Goal: Task Accomplishment & Management: Manage account settings

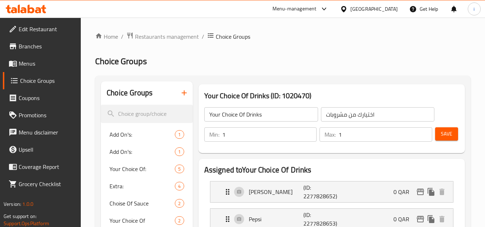
click at [391, 10] on div "[GEOGRAPHIC_DATA]" at bounding box center [374, 9] width 47 height 8
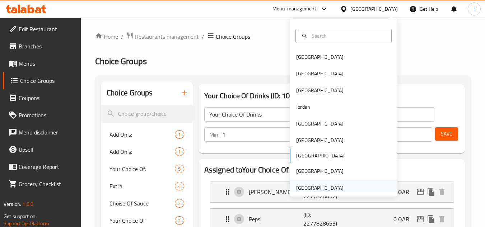
click at [317, 187] on div "[GEOGRAPHIC_DATA]" at bounding box center [319, 188] width 47 height 8
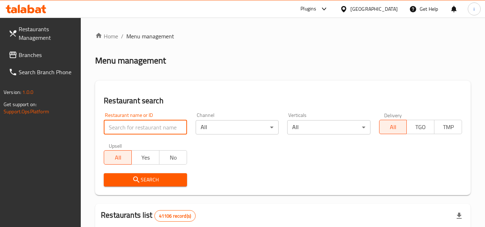
click at [156, 126] on input "search" at bounding box center [145, 127] width 83 height 14
paste input "45032"
type input "45032"
click button "Search" at bounding box center [145, 180] width 83 height 13
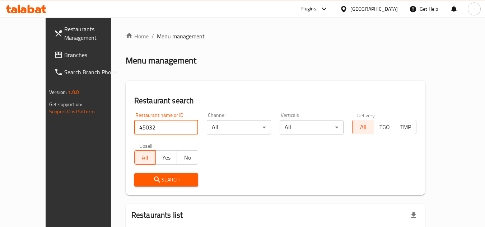
click at [158, 129] on input "45032" at bounding box center [166, 127] width 64 height 14
click at [64, 54] on span "Branches" at bounding box center [92, 55] width 57 height 9
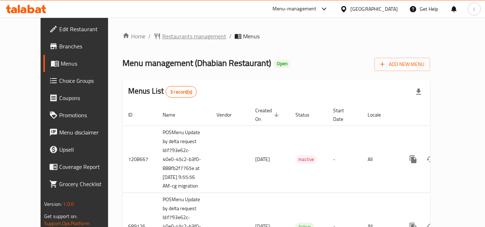
click at [162, 38] on span "Restaurants management" at bounding box center [194, 36] width 64 height 9
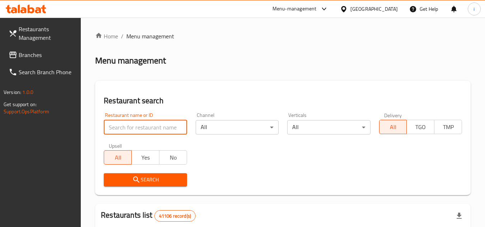
click at [146, 127] on input "search" at bounding box center [145, 127] width 83 height 14
paste input "25256"
type input "25256"
click button "Search" at bounding box center [145, 180] width 83 height 13
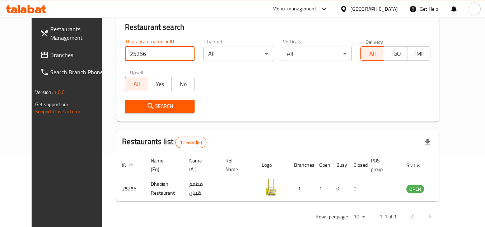
scroll to position [87, 0]
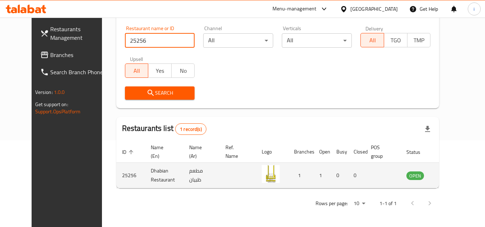
click at [452, 176] on icon "enhanced table" at bounding box center [450, 176] width 3 height 3
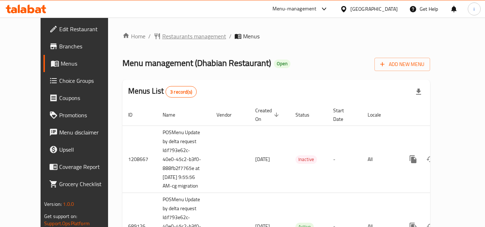
click at [170, 34] on span "Restaurants management" at bounding box center [194, 36] width 64 height 9
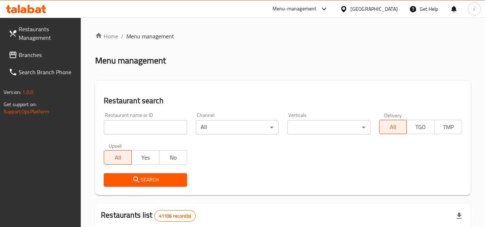
click at [138, 137] on div "Restaurant name or ID Restaurant name or ID" at bounding box center [146, 124] width 92 height 31
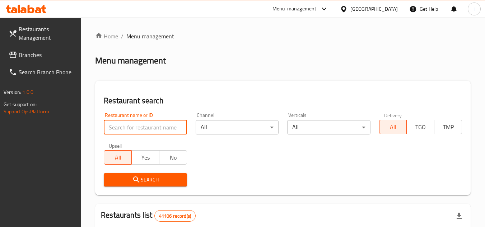
click at [143, 131] on input "search" at bounding box center [145, 127] width 83 height 14
paste input "25256"
type input "25256"
click button "Search" at bounding box center [145, 180] width 83 height 13
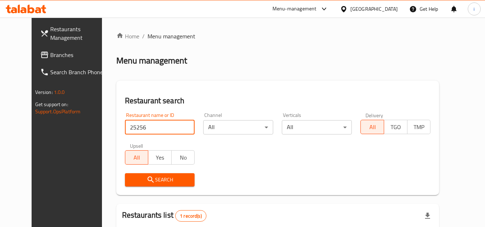
click button "Search" at bounding box center [160, 180] width 70 height 13
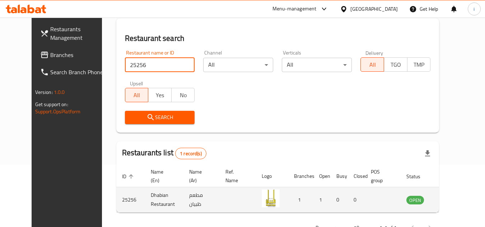
scroll to position [87, 0]
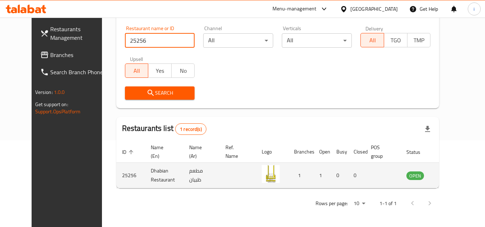
click at [453, 175] on icon "enhanced table" at bounding box center [449, 176] width 8 height 6
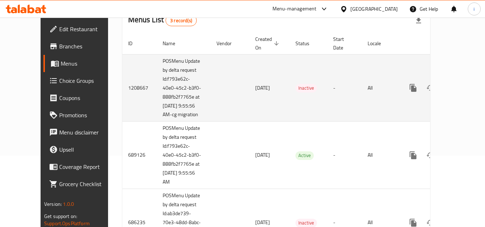
scroll to position [113, 0]
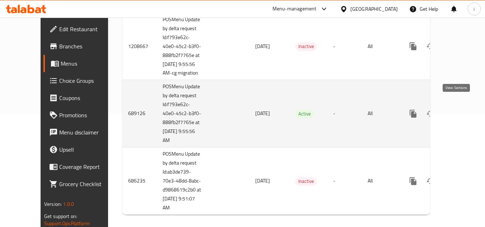
click at [461, 110] on icon "enhanced table" at bounding box center [465, 114] width 9 height 9
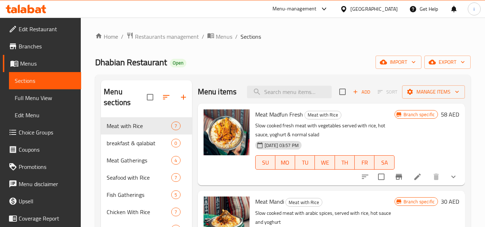
click at [45, 134] on span "Choice Groups" at bounding box center [47, 132] width 57 height 9
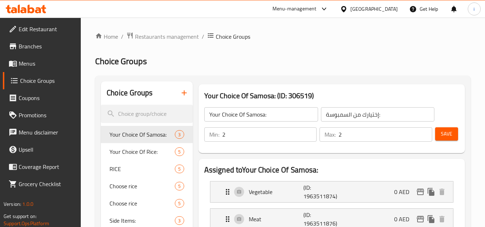
scroll to position [538, 0]
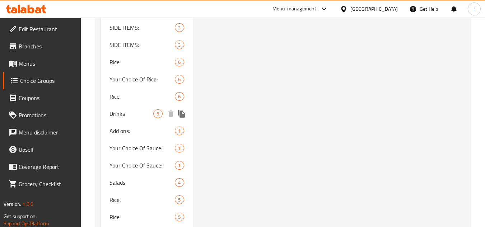
click at [126, 113] on span "Drinks" at bounding box center [132, 114] width 44 height 9
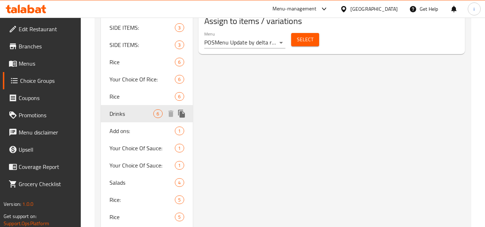
type input "Drinks"
type input "مشروبات"
type input "0"
type input "1"
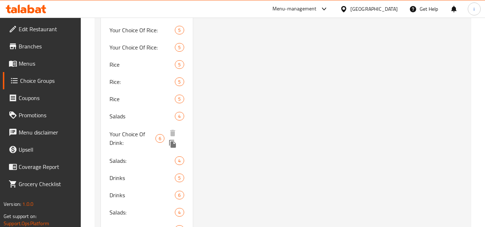
scroll to position [754, 0]
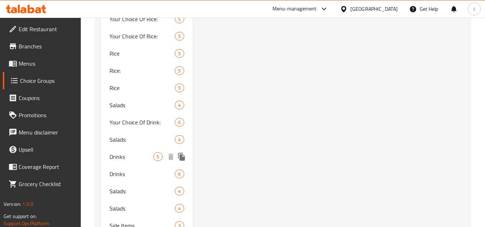
click at [121, 159] on span "Drinks" at bounding box center [132, 157] width 44 height 9
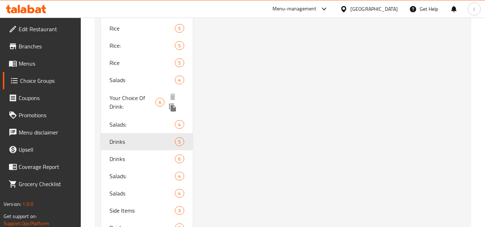
scroll to position [826, 0]
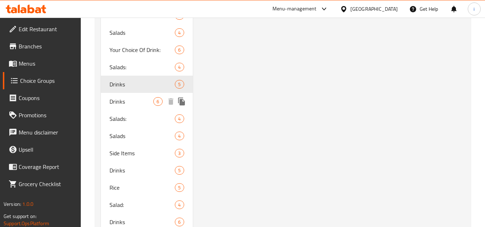
click at [122, 100] on span "Drinks" at bounding box center [132, 101] width 44 height 9
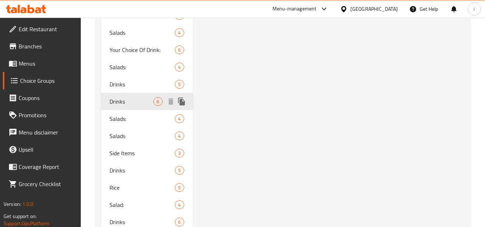
type input "مشروبات"
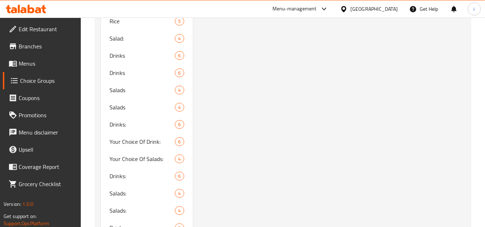
scroll to position [1042, 0]
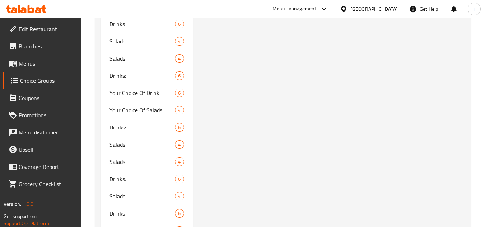
click at [358, 10] on div "[GEOGRAPHIC_DATA]" at bounding box center [374, 9] width 47 height 8
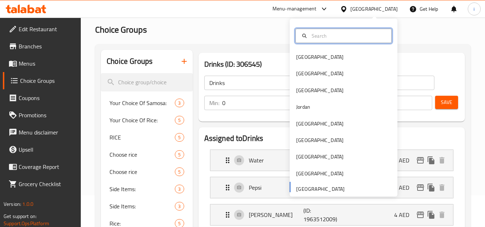
scroll to position [0, 0]
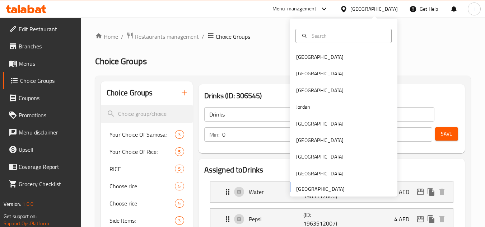
click at [40, 46] on span "Branches" at bounding box center [47, 46] width 57 height 9
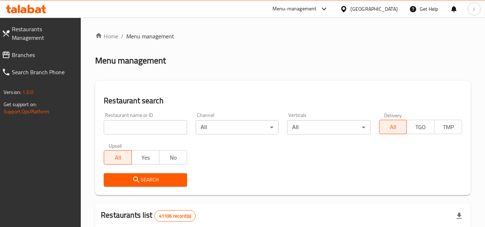
click at [49, 51] on span "Branches" at bounding box center [44, 55] width 64 height 9
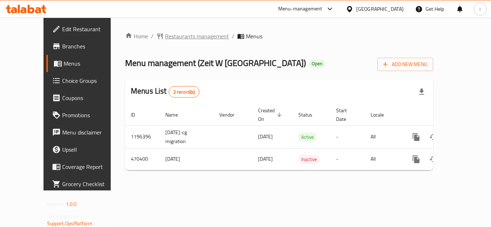
click at [168, 33] on span "Restaurants management" at bounding box center [197, 36] width 64 height 9
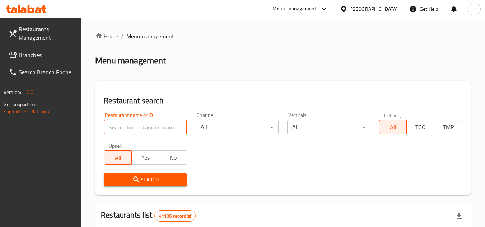
click at [155, 128] on input "search" at bounding box center [145, 127] width 83 height 14
paste input "633617"
type input "633617"
click button "Search" at bounding box center [145, 180] width 83 height 13
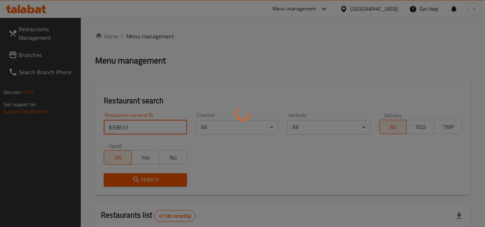
click button "Search" at bounding box center [145, 180] width 83 height 13
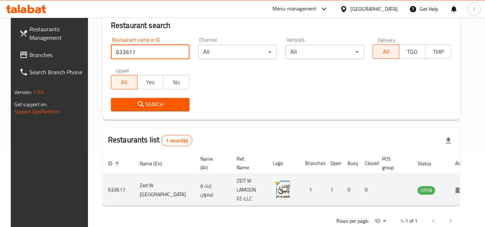
scroll to position [87, 0]
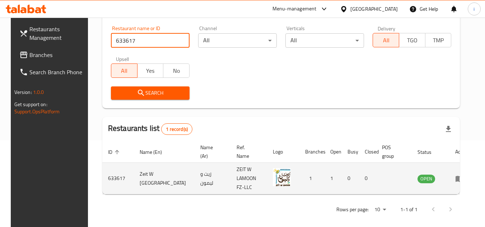
click at [458, 178] on icon "enhanced table" at bounding box center [460, 179] width 8 height 6
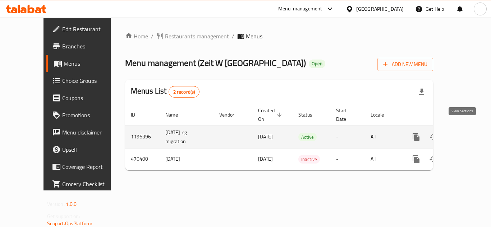
click at [463, 133] on icon "enhanced table" at bounding box center [467, 137] width 9 height 9
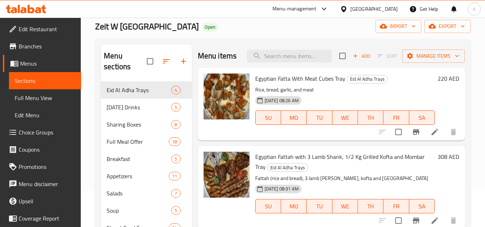
scroll to position [72, 0]
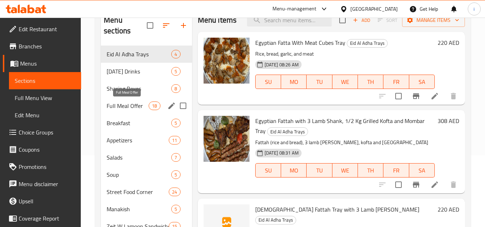
click at [128, 109] on span "Full Meal Offer" at bounding box center [128, 106] width 42 height 9
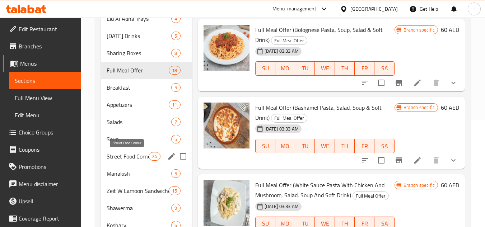
scroll to position [108, 0]
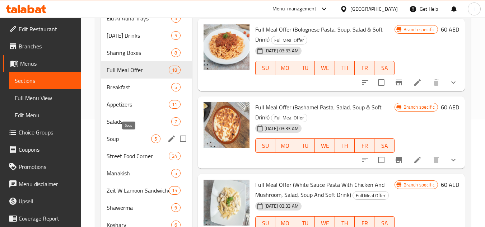
click at [117, 140] on span "Soup" at bounding box center [129, 139] width 45 height 9
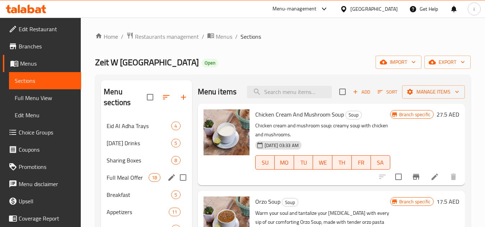
scroll to position [36, 0]
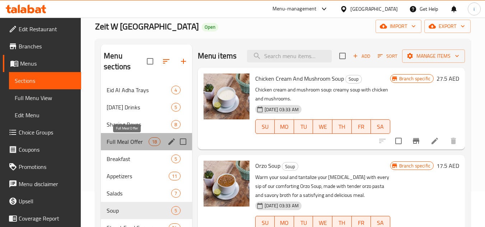
click at [132, 144] on span "Full Meal Offer" at bounding box center [128, 142] width 42 height 9
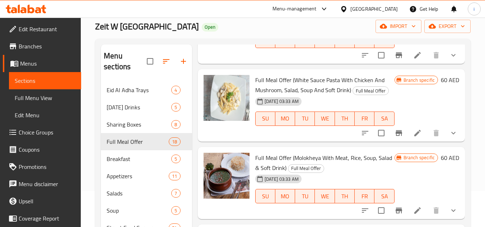
scroll to position [323, 0]
